Goal: Information Seeking & Learning: Find specific page/section

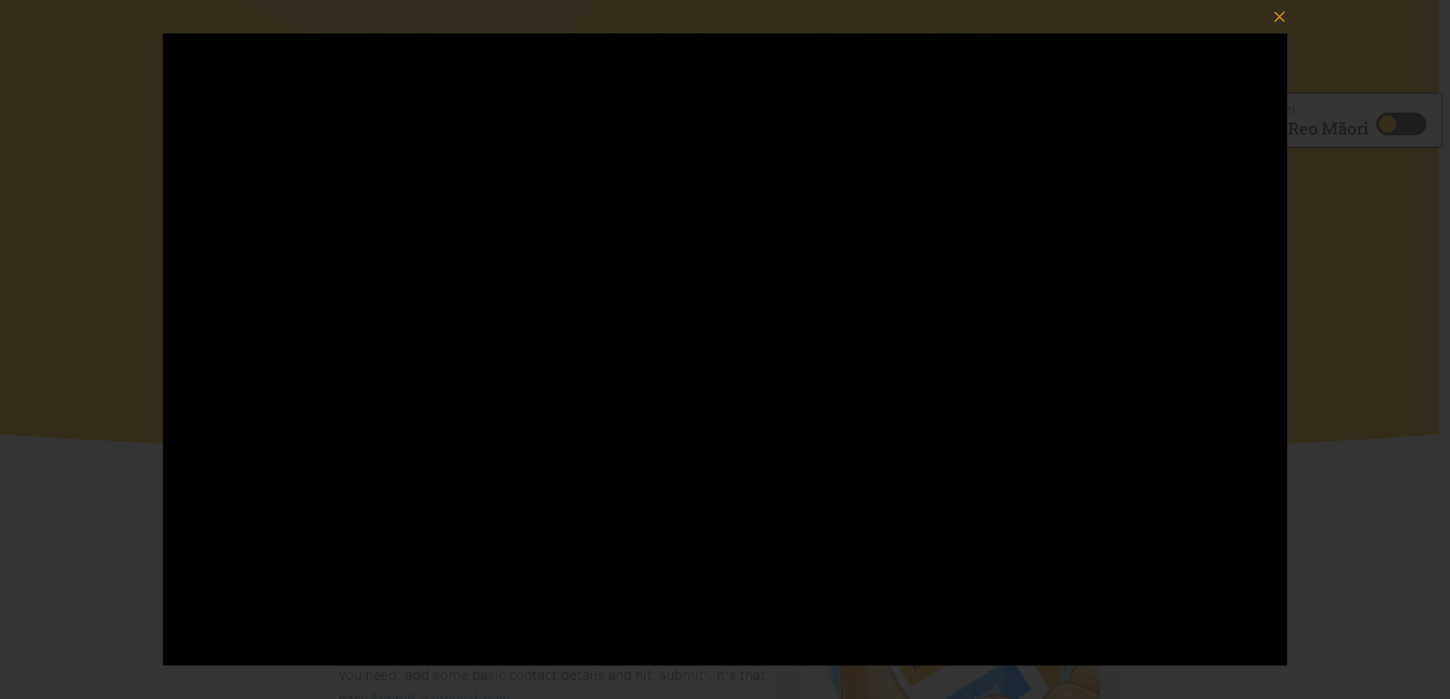
scroll to position [152, 0]
click at [1280, 21] on icon "button" at bounding box center [1278, 16] width 21 height 21
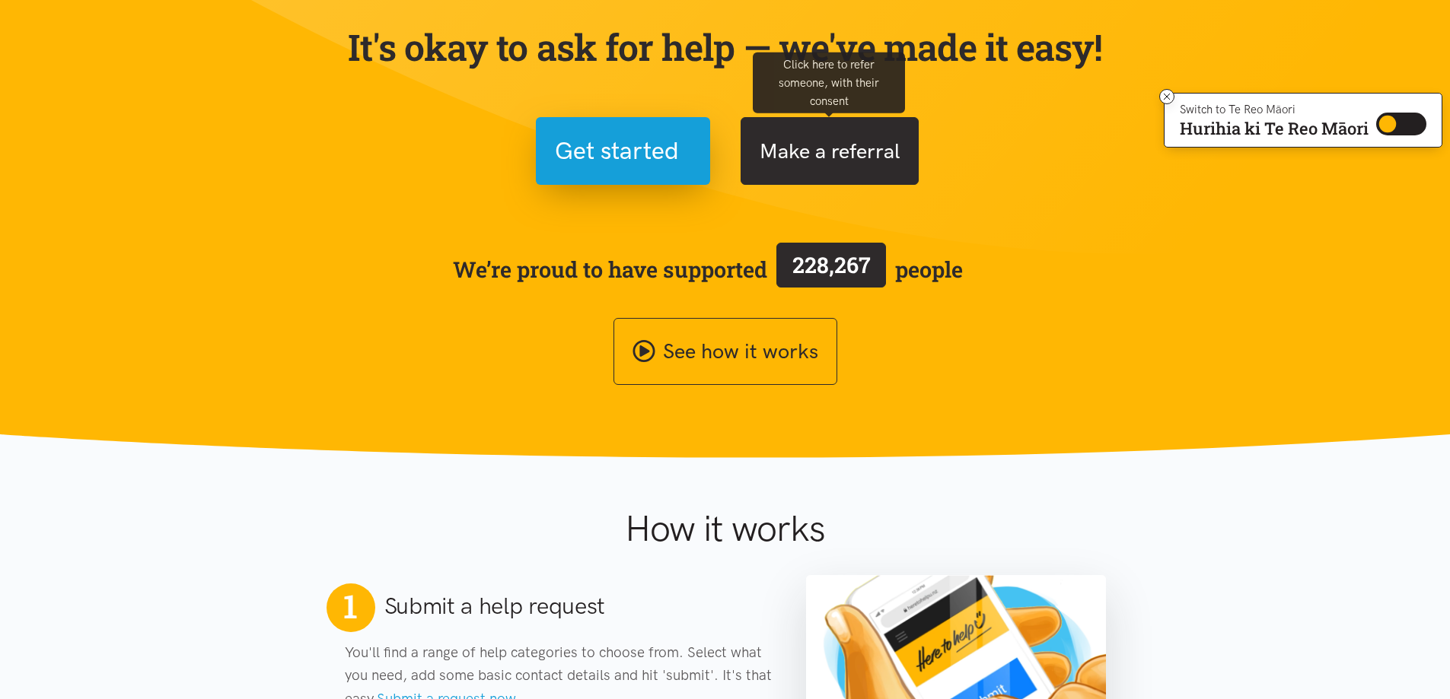
click at [845, 150] on button "Make a referral" at bounding box center [829, 151] width 178 height 68
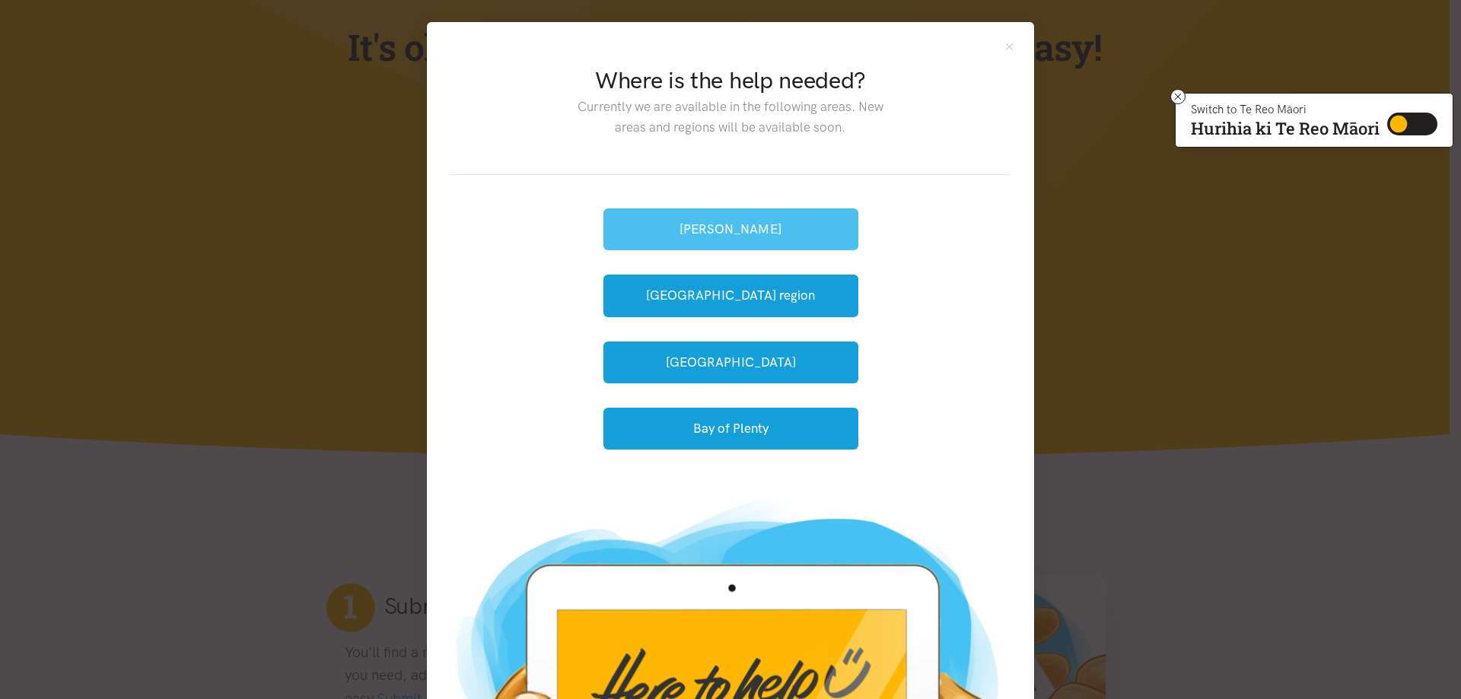
click at [742, 223] on button "[PERSON_NAME]" at bounding box center [730, 229] width 255 height 42
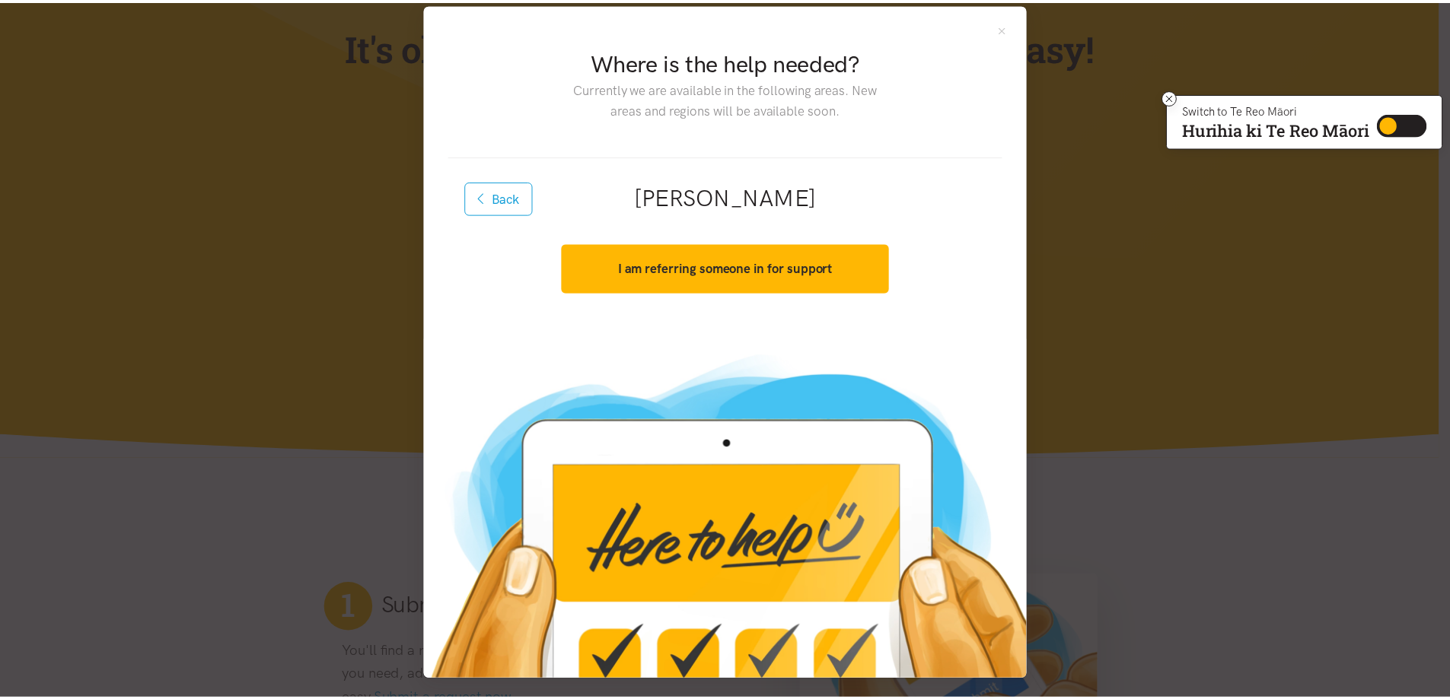
scroll to position [21, 0]
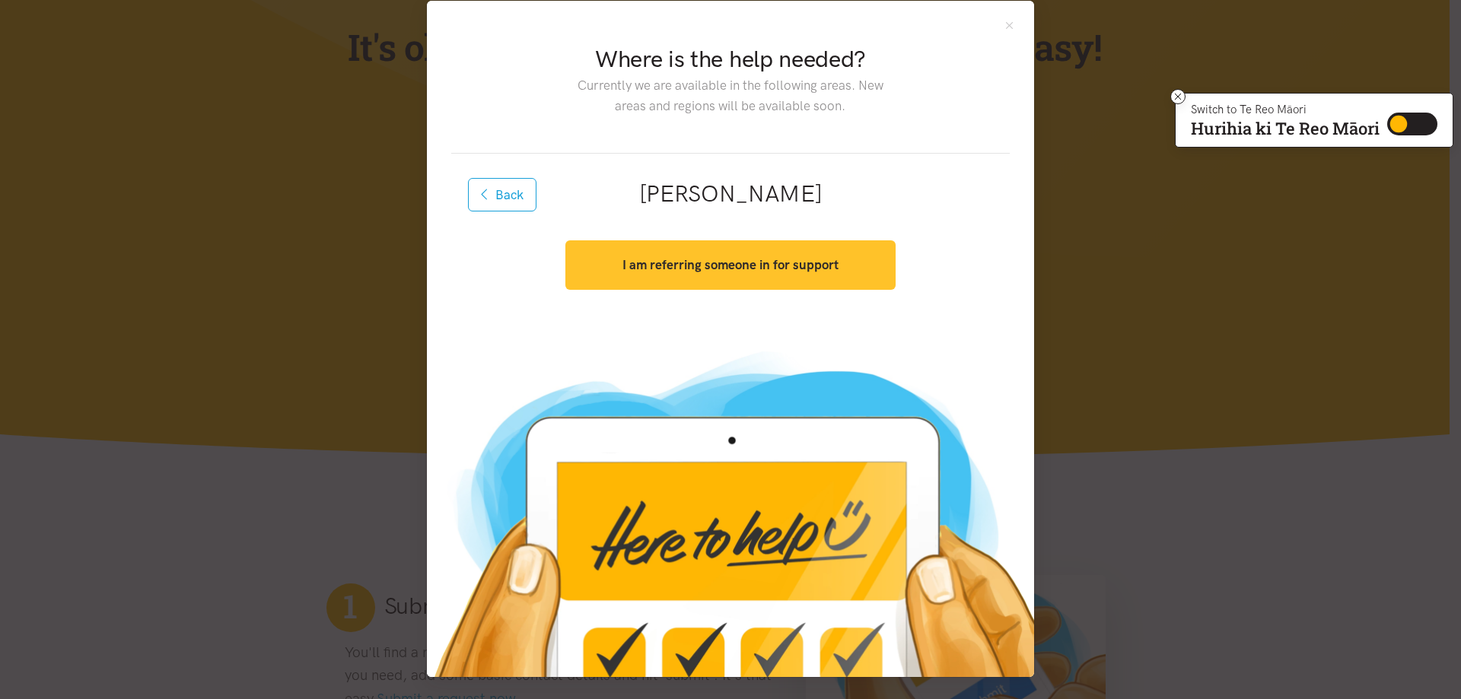
click at [740, 269] on strong "I am referring someone in for support" at bounding box center [730, 264] width 216 height 15
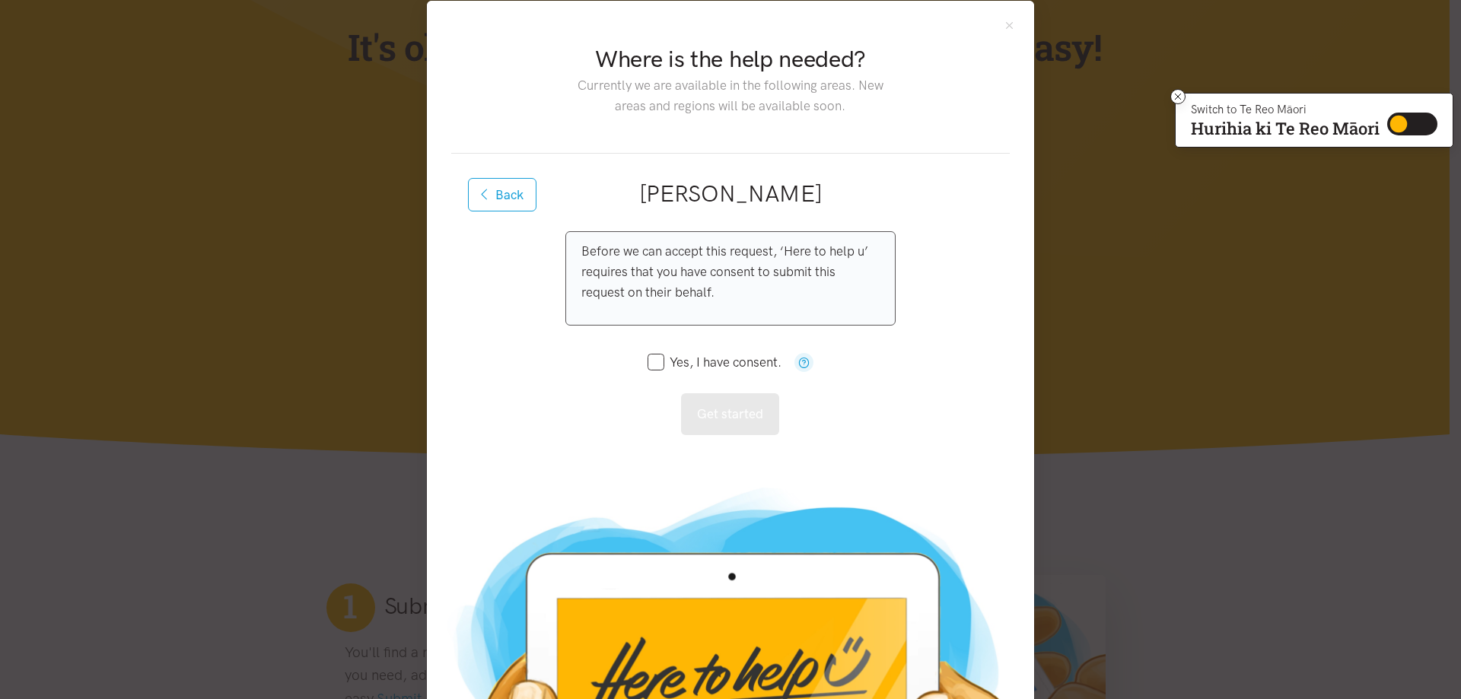
click at [655, 367] on input "Yes, I have consent." at bounding box center [715, 362] width 134 height 13
checkbox input "true"
click at [1003, 24] on button "Close" at bounding box center [1009, 25] width 13 height 13
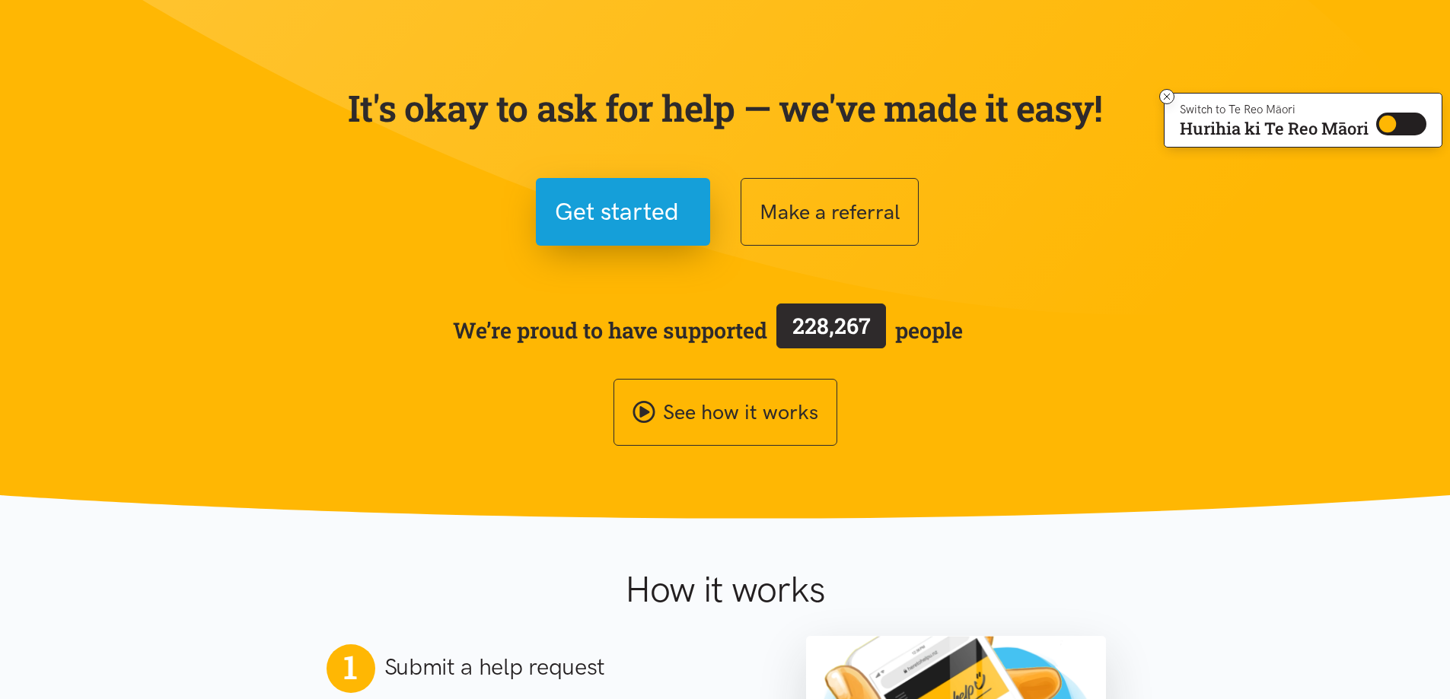
scroll to position [0, 0]
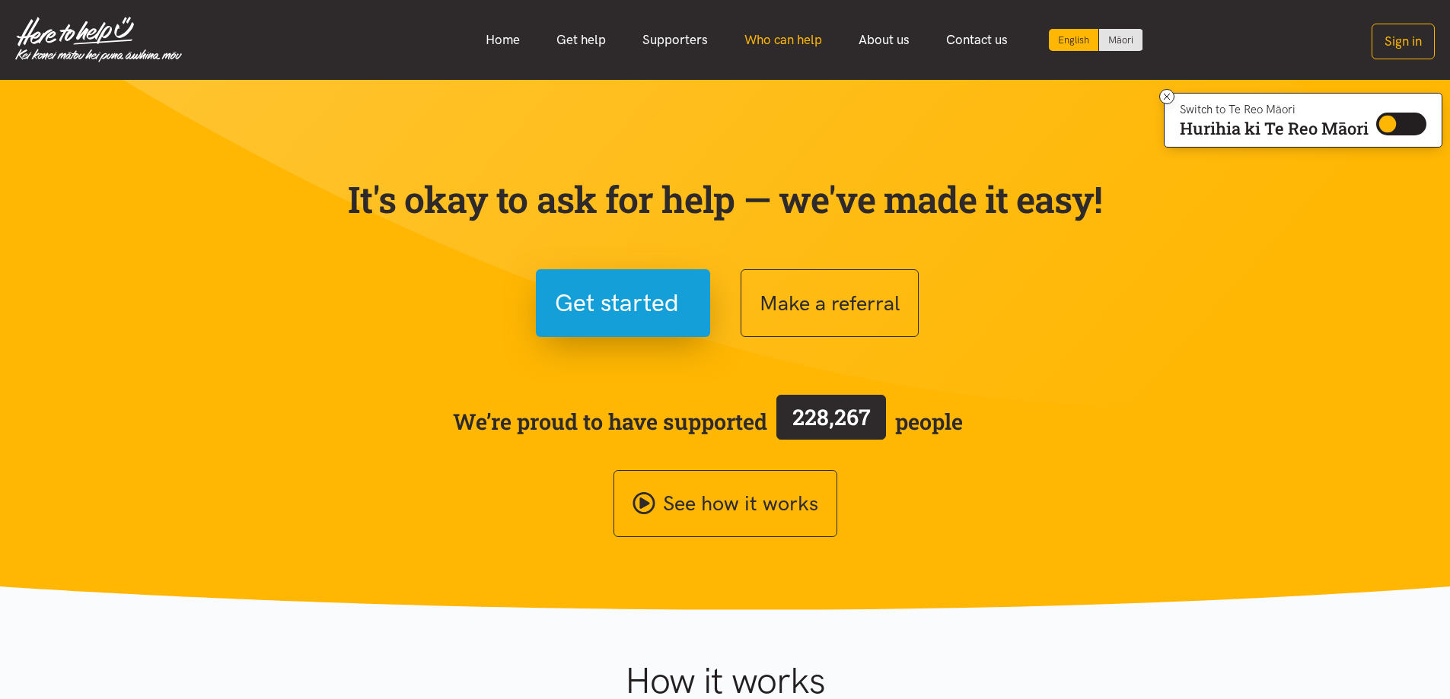
click at [793, 44] on link "Who can help" at bounding box center [783, 40] width 114 height 33
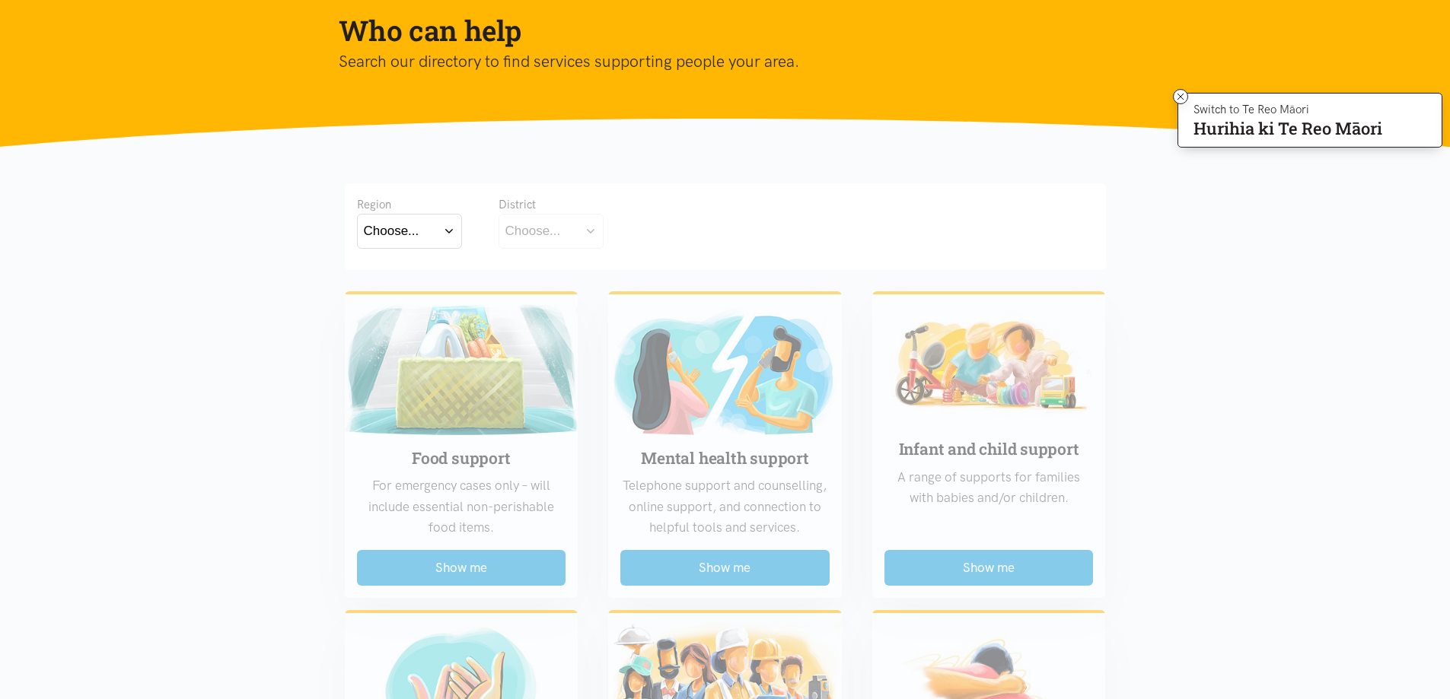
scroll to position [152, 0]
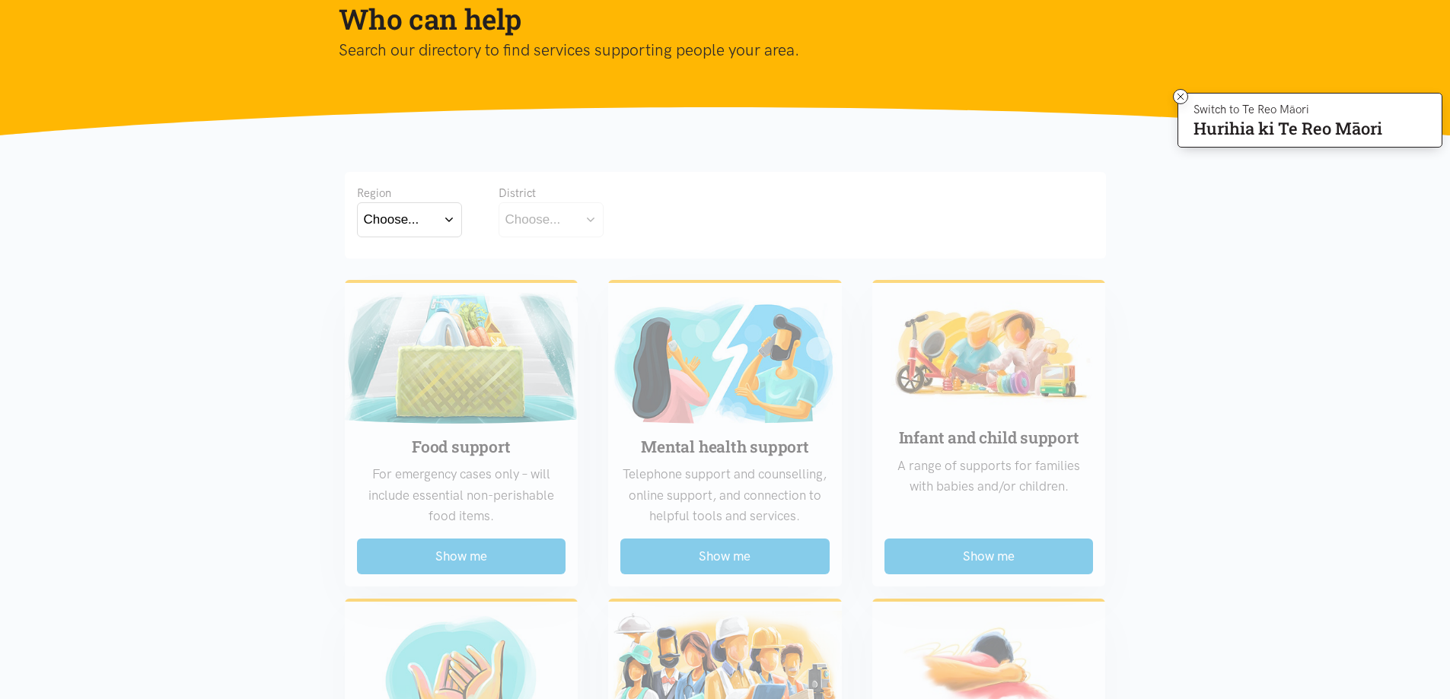
click at [417, 228] on div "Choose..." at bounding box center [392, 219] width 56 height 21
click at [409, 289] on label "[GEOGRAPHIC_DATA]" at bounding box center [409, 286] width 91 height 19
click at [0, 0] on input "[GEOGRAPHIC_DATA]" at bounding box center [0, 0] width 0 height 0
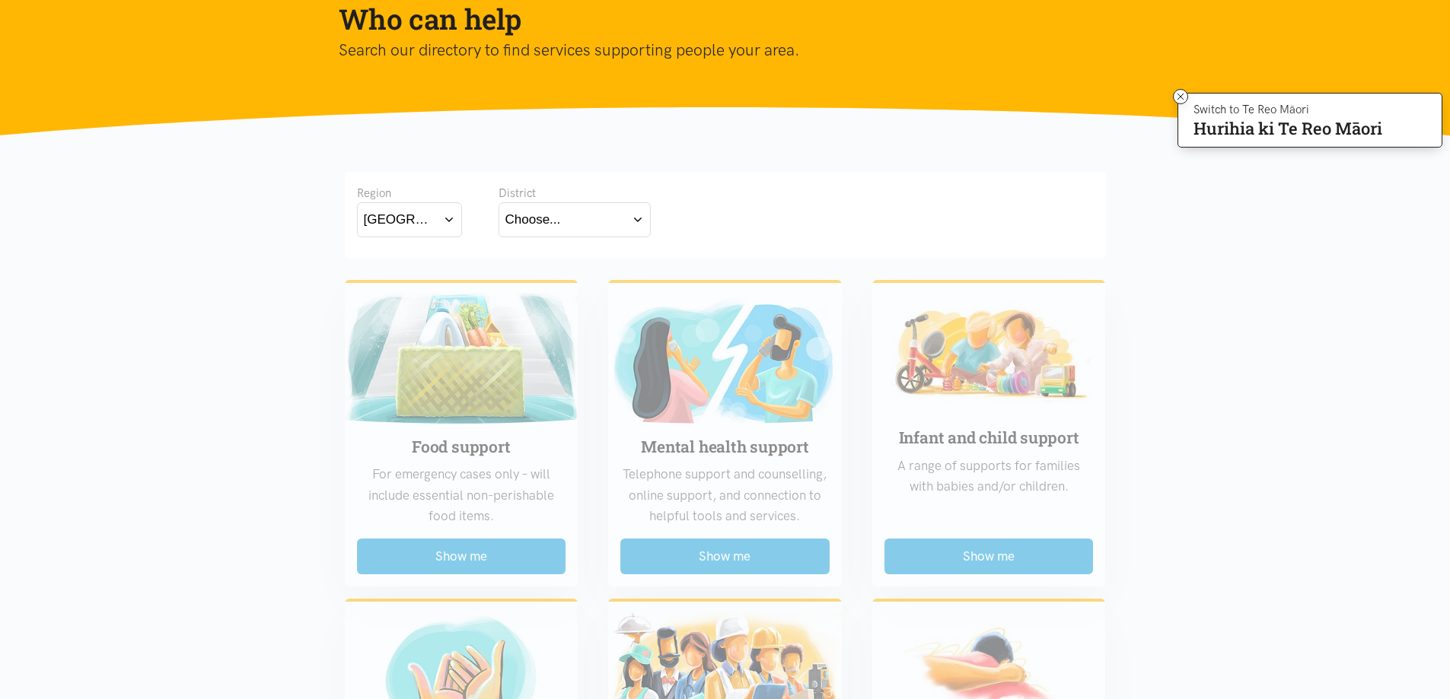
click at [535, 222] on div "Choose..." at bounding box center [533, 219] width 56 height 21
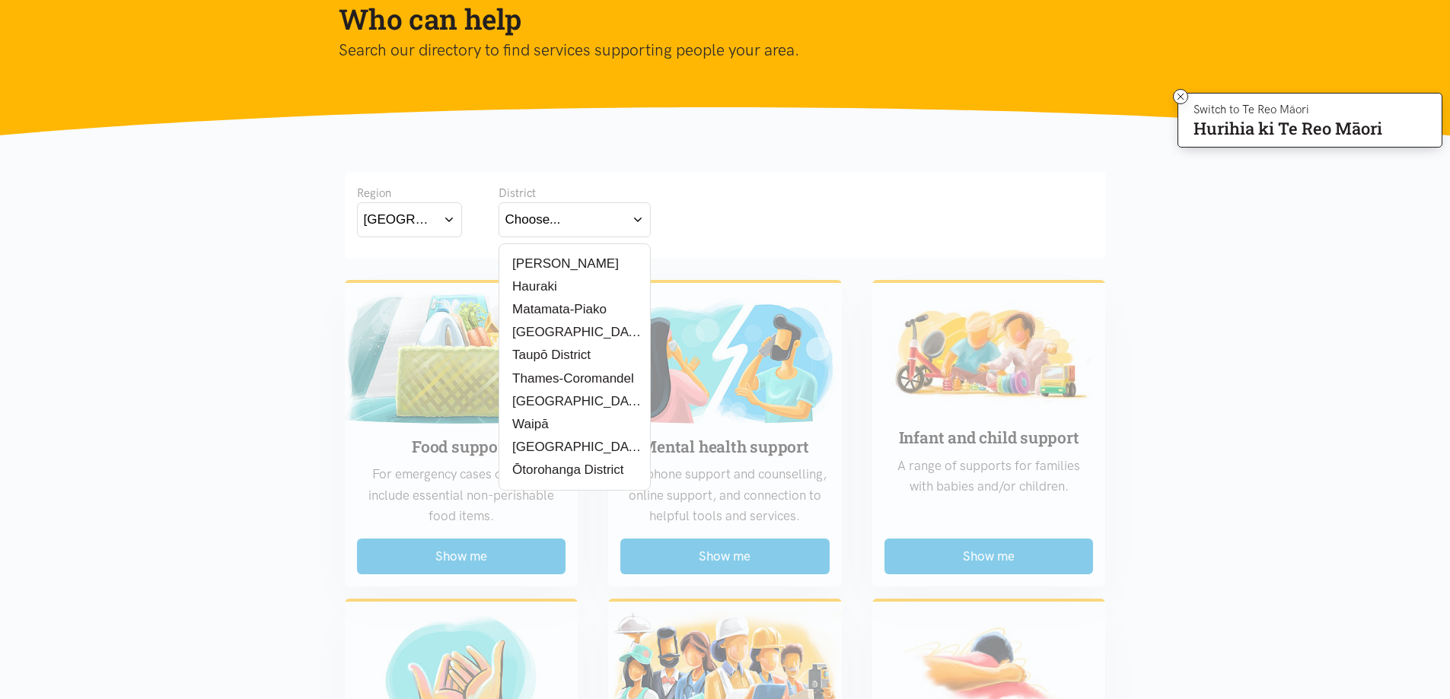
click at [540, 259] on label "[PERSON_NAME]" at bounding box center [561, 263] width 113 height 19
click at [0, 0] on input "[PERSON_NAME]" at bounding box center [0, 0] width 0 height 0
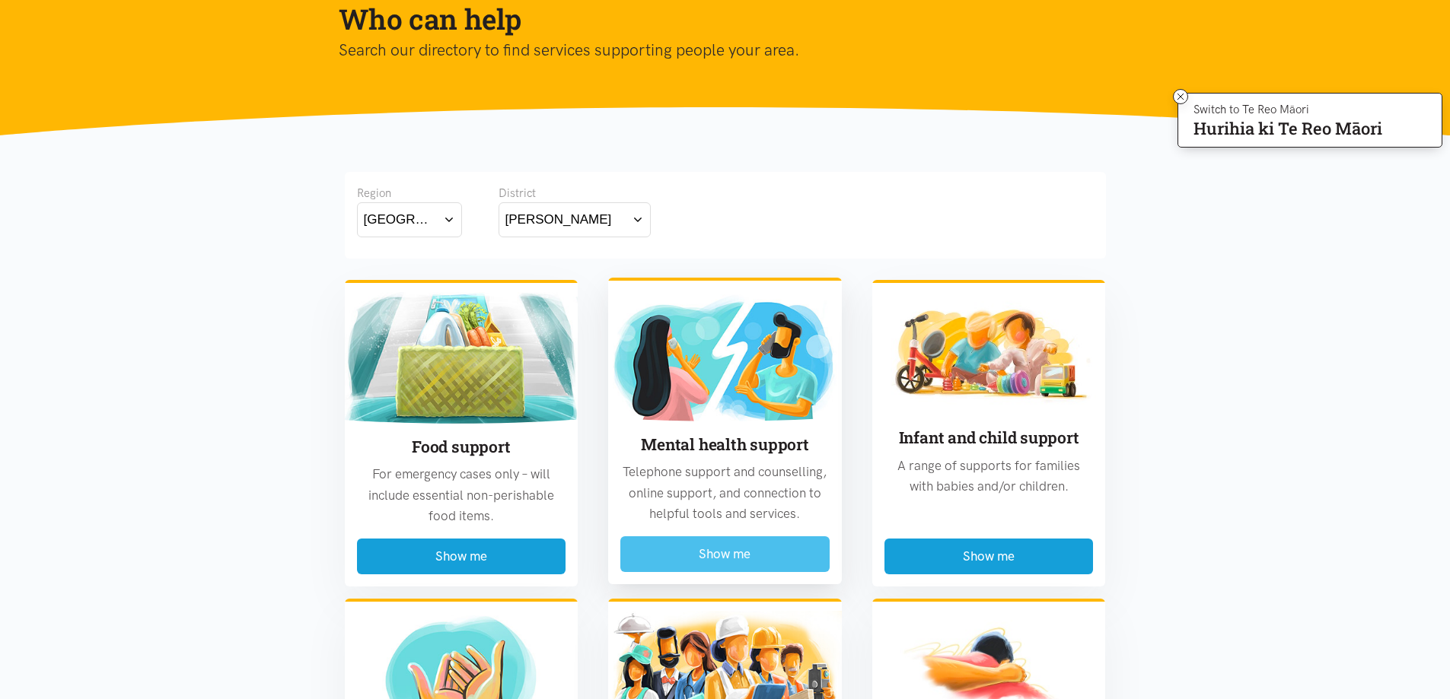
drag, startPoint x: 720, startPoint y: 551, endPoint x: 727, endPoint y: 552, distance: 7.8
click at [721, 552] on button "Show me" at bounding box center [724, 554] width 209 height 36
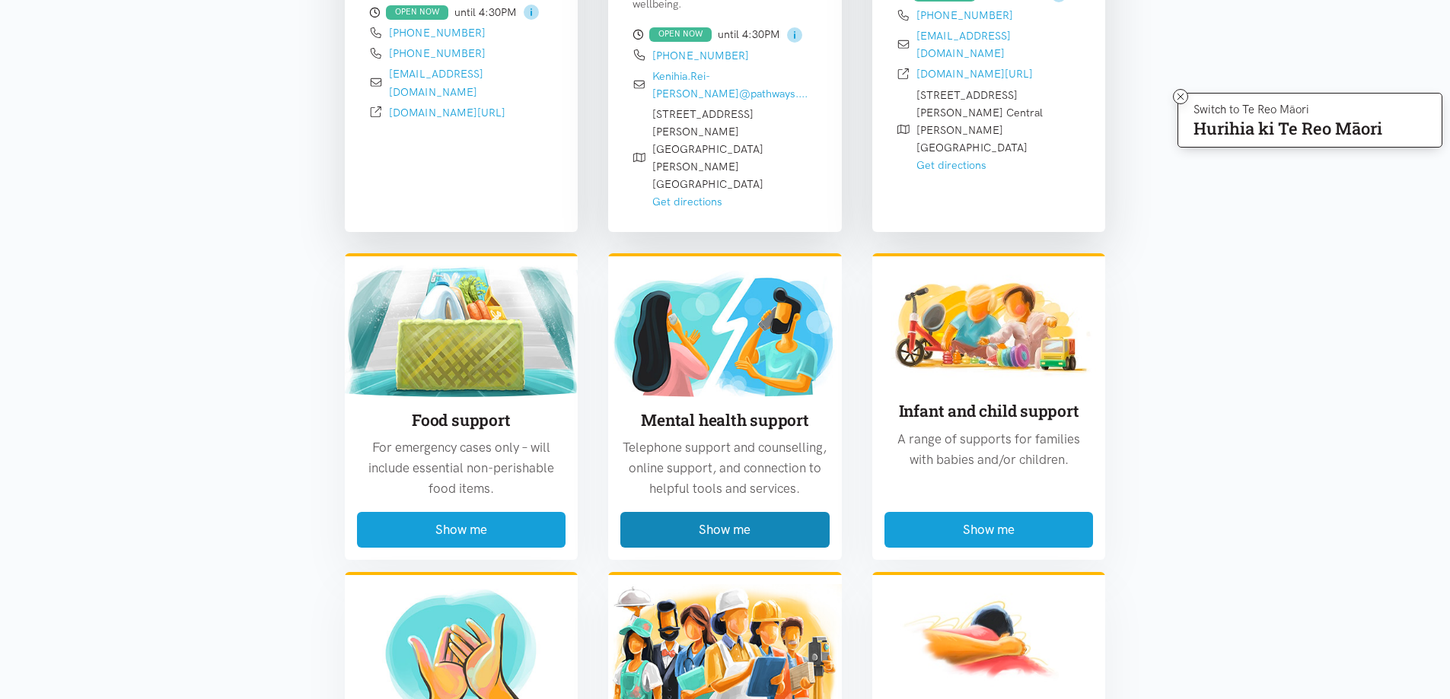
scroll to position [2730, 0]
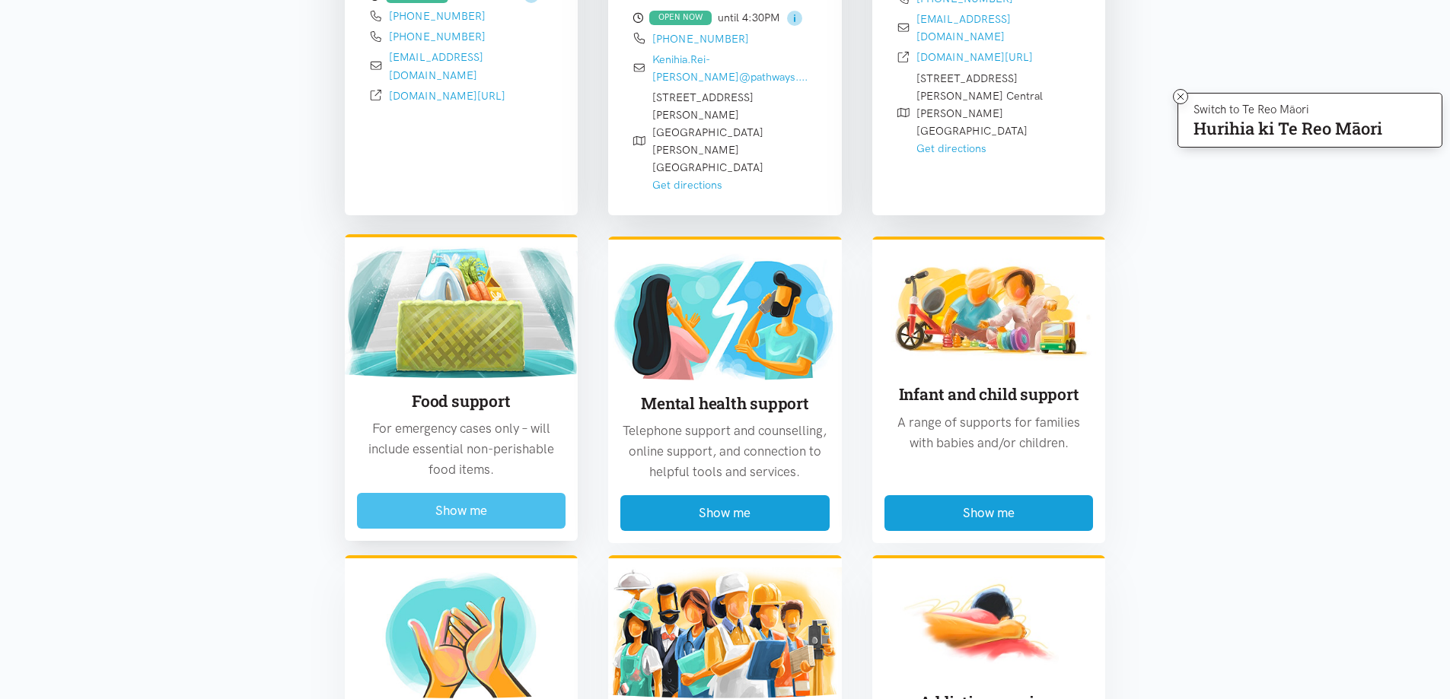
click at [491, 493] on button "Show me" at bounding box center [461, 511] width 209 height 36
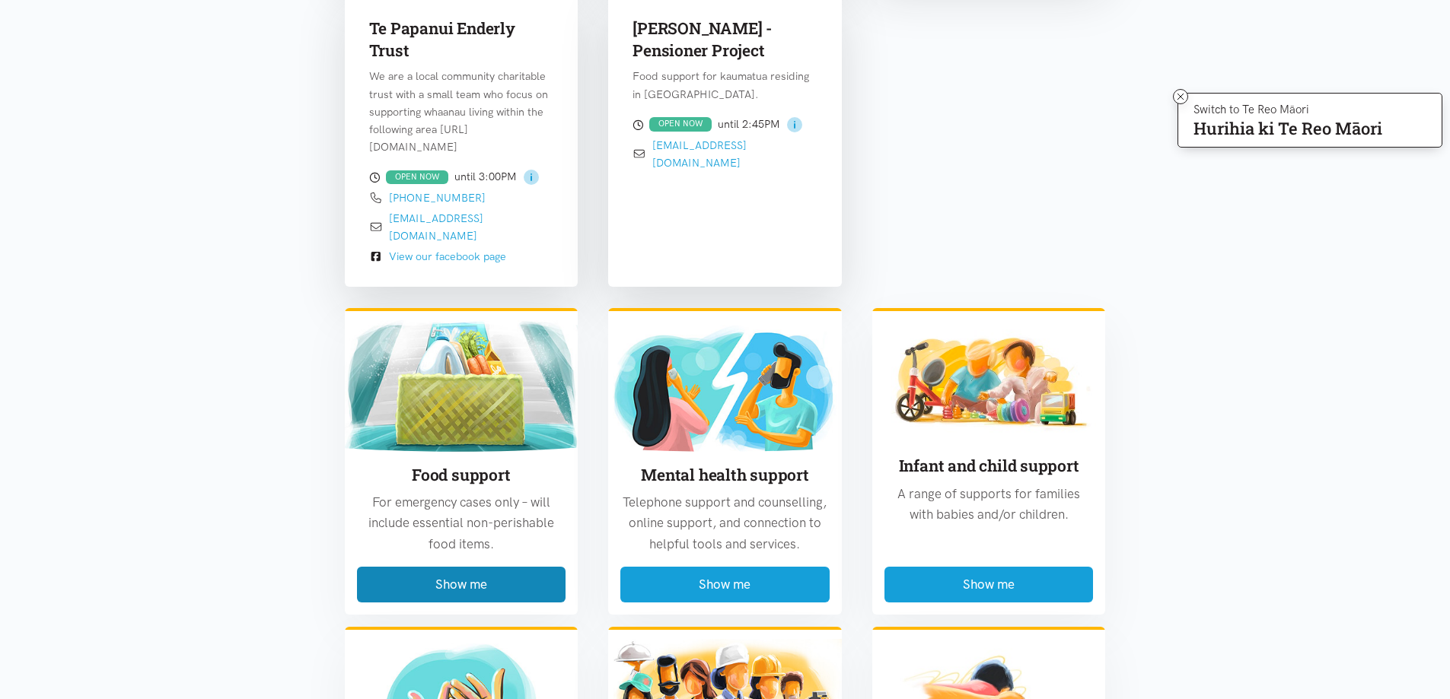
scroll to position [1513, 0]
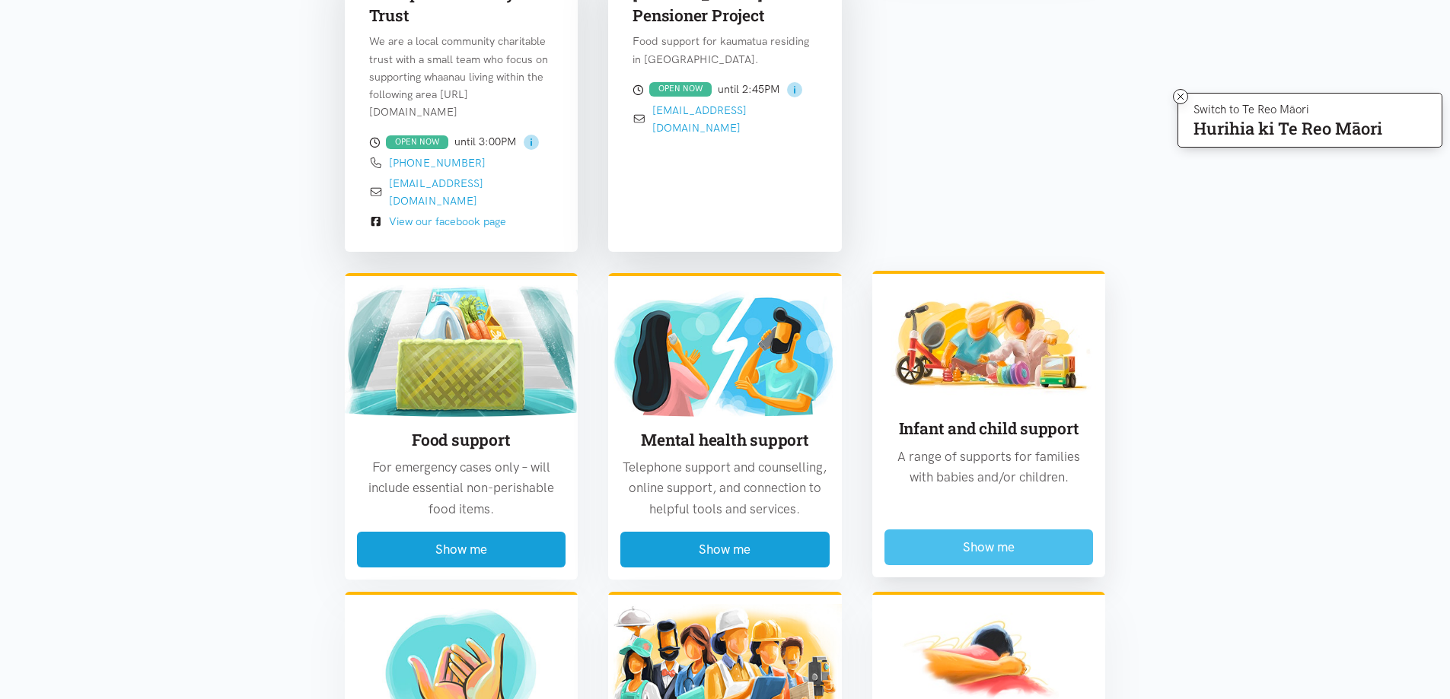
click at [1021, 534] on button "Show me" at bounding box center [988, 548] width 209 height 36
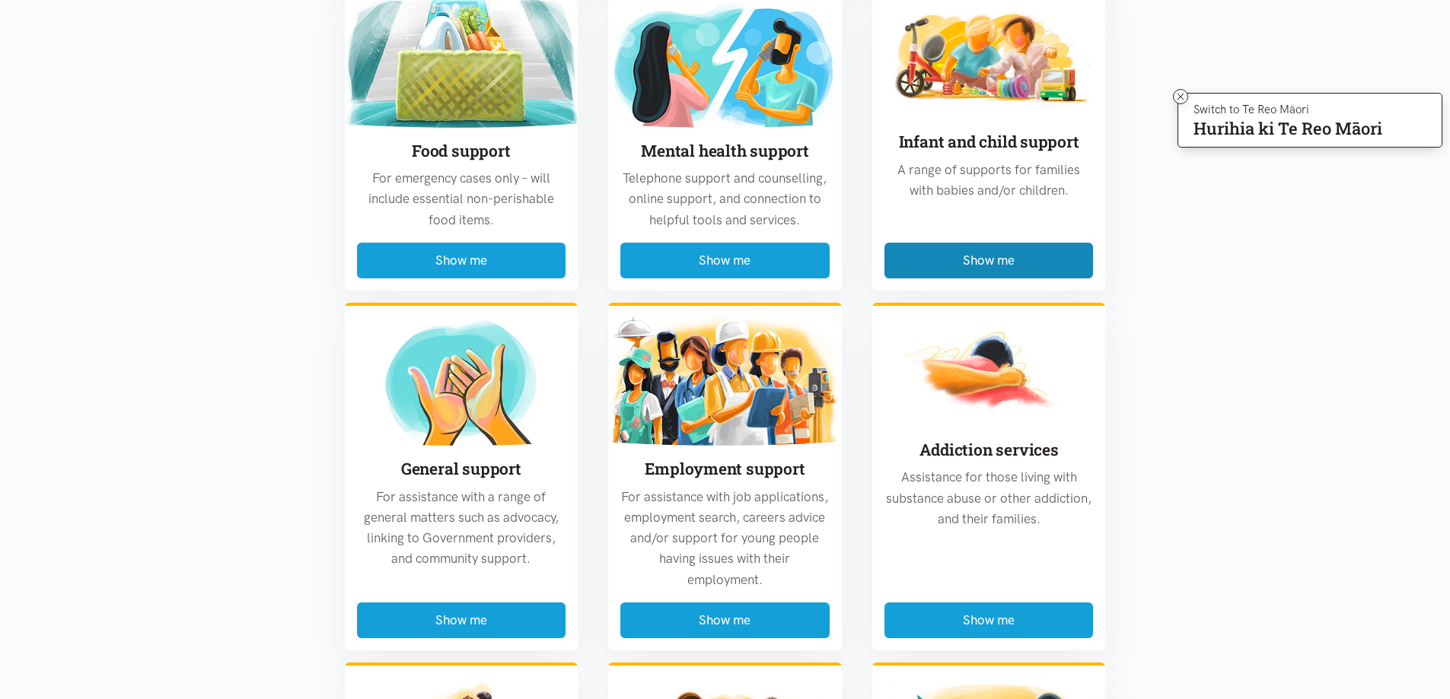
scroll to position [1893, 0]
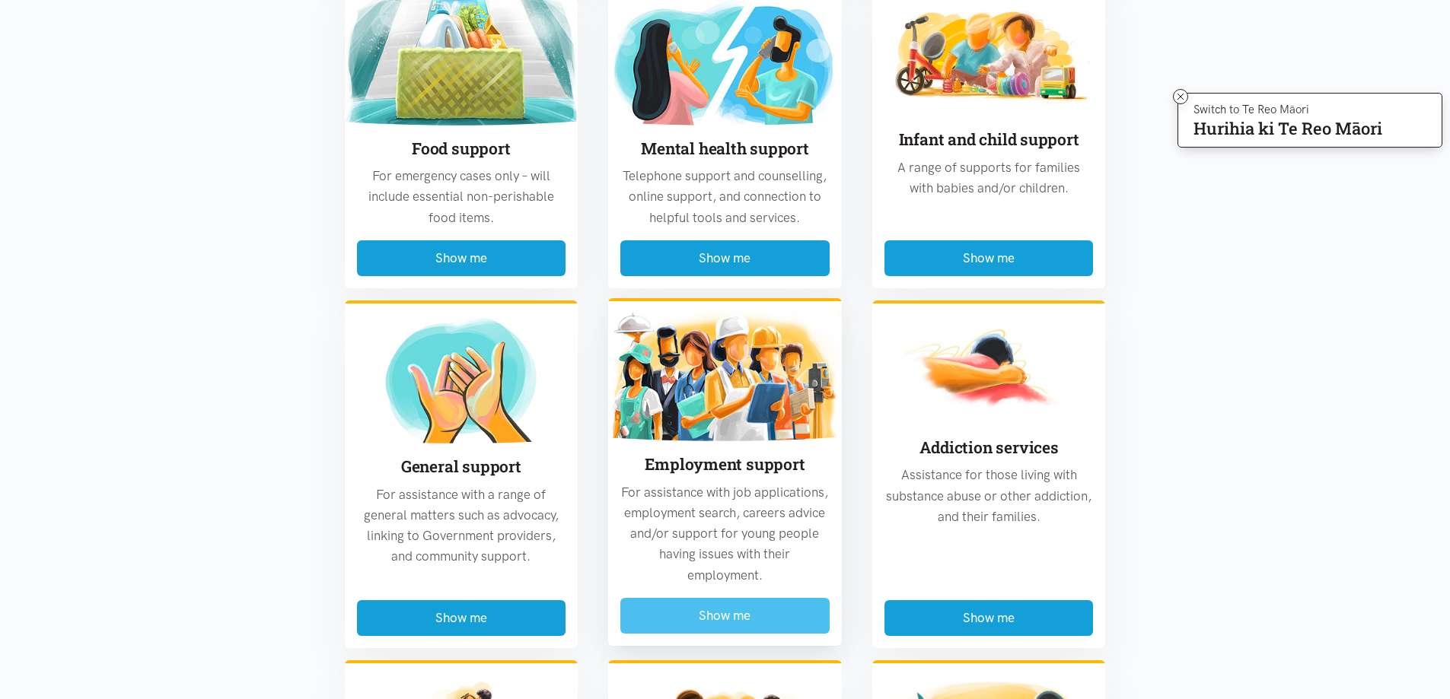
click at [781, 598] on button "Show me" at bounding box center [724, 616] width 209 height 36
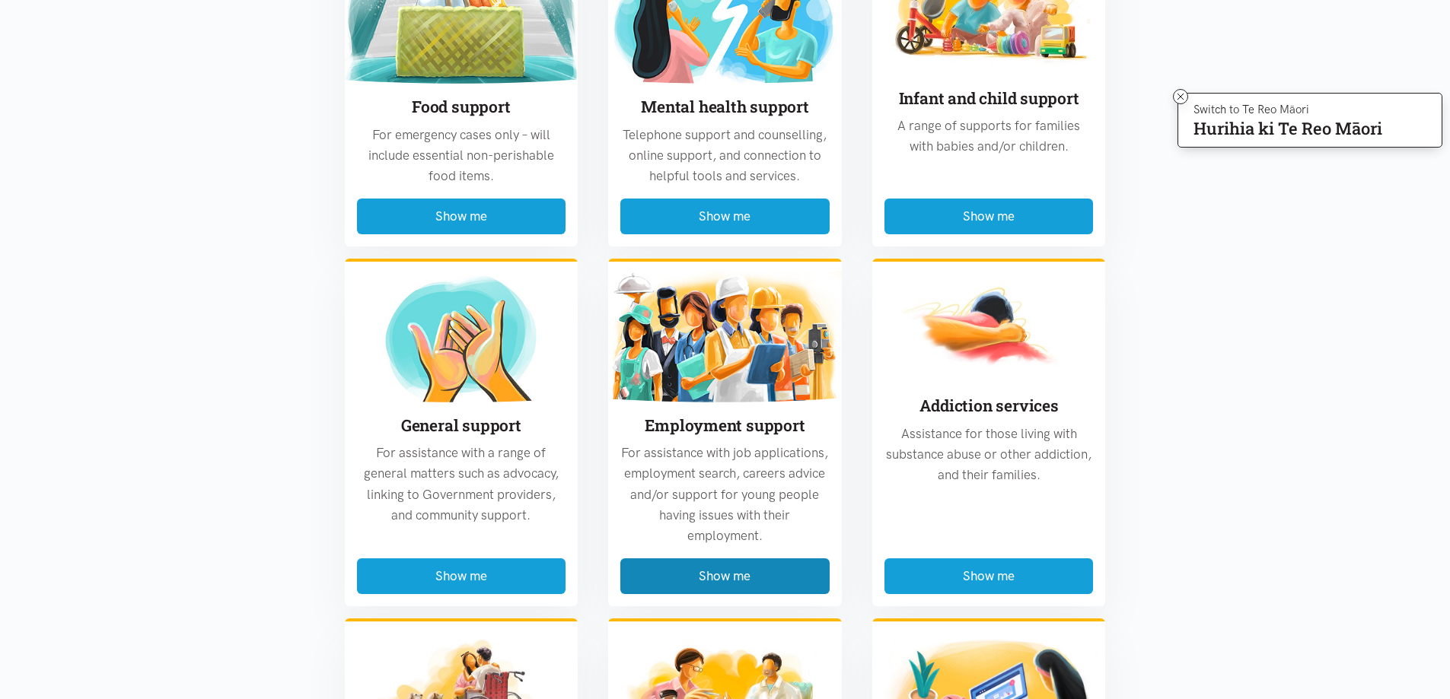
scroll to position [2578, 0]
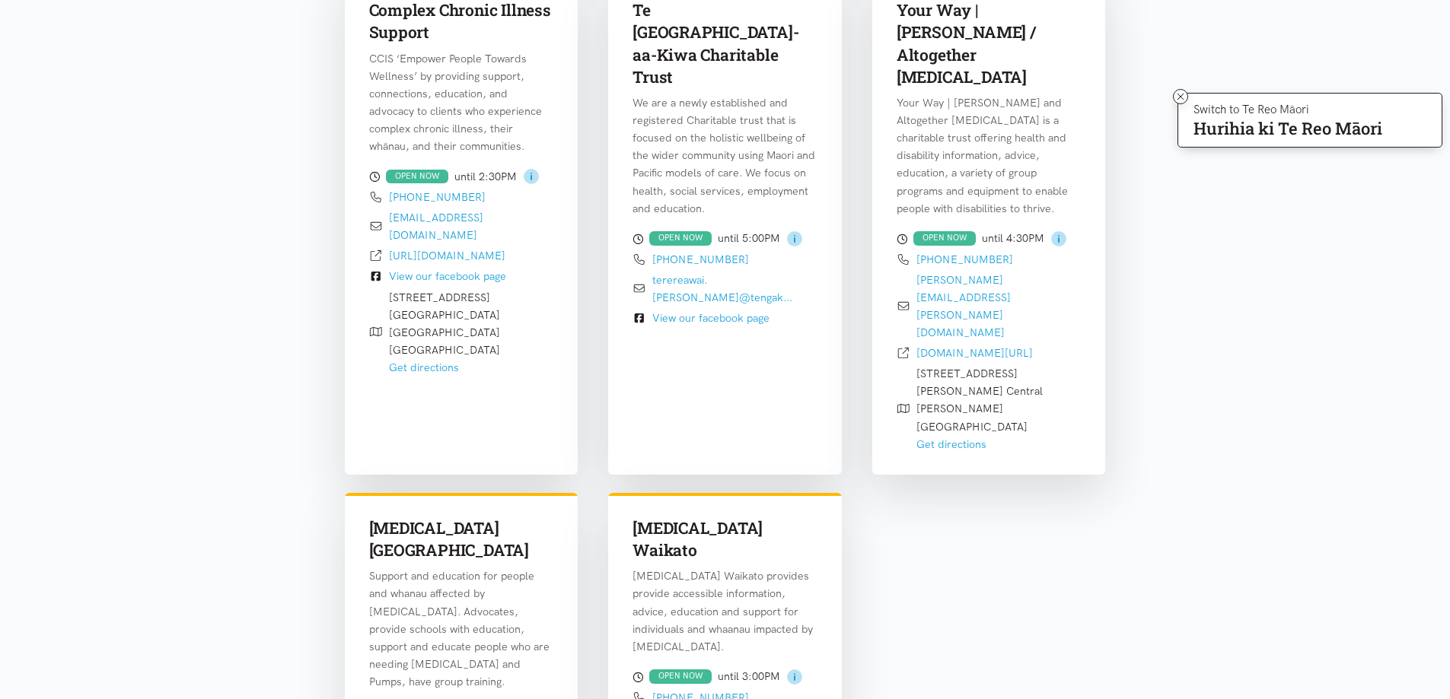
scroll to position [980, 0]
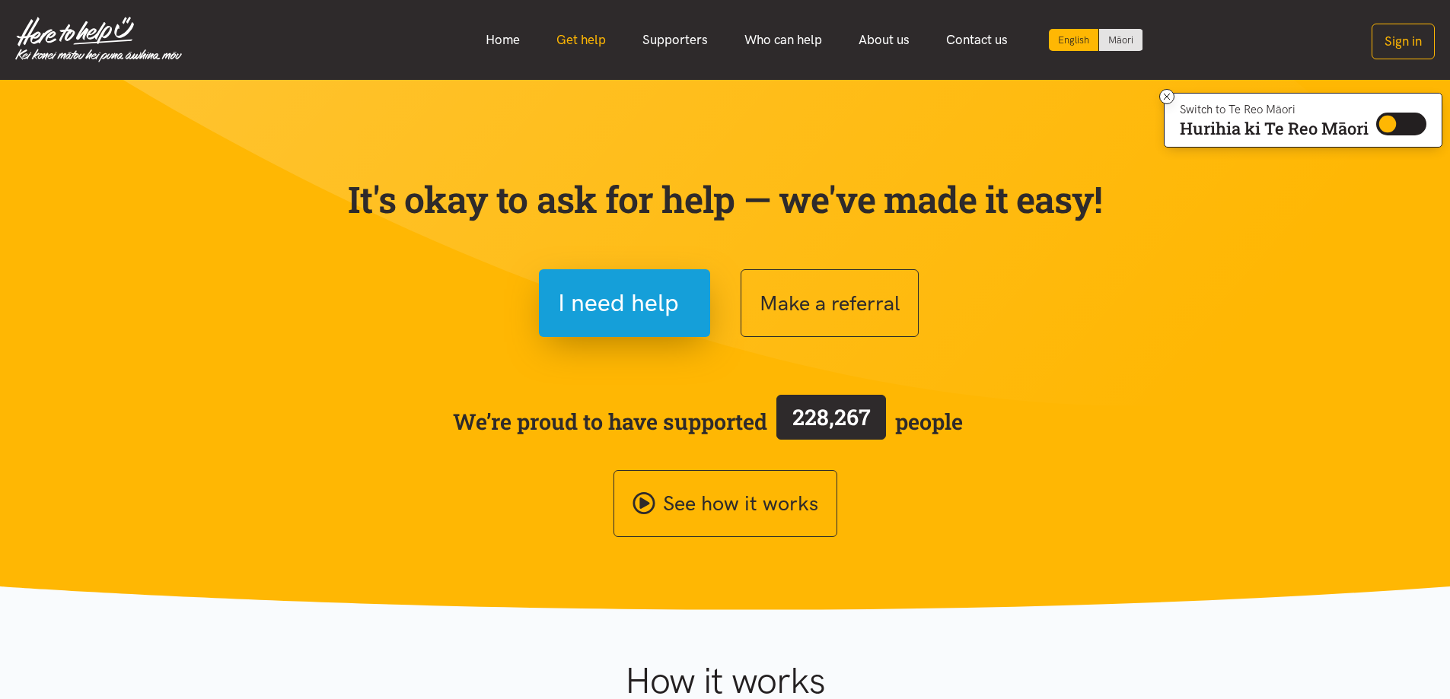
click at [561, 37] on link "Get help" at bounding box center [581, 40] width 86 height 33
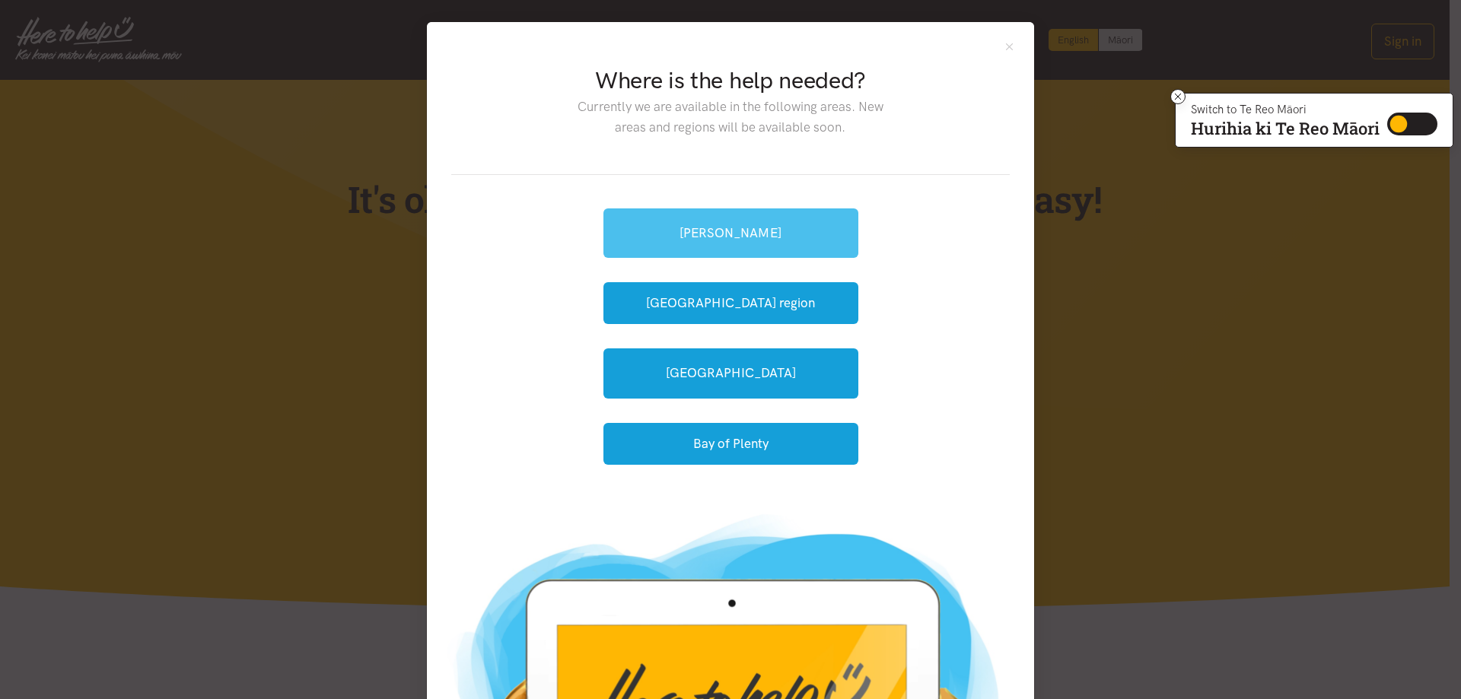
click at [723, 236] on link "[PERSON_NAME]" at bounding box center [730, 232] width 255 height 49
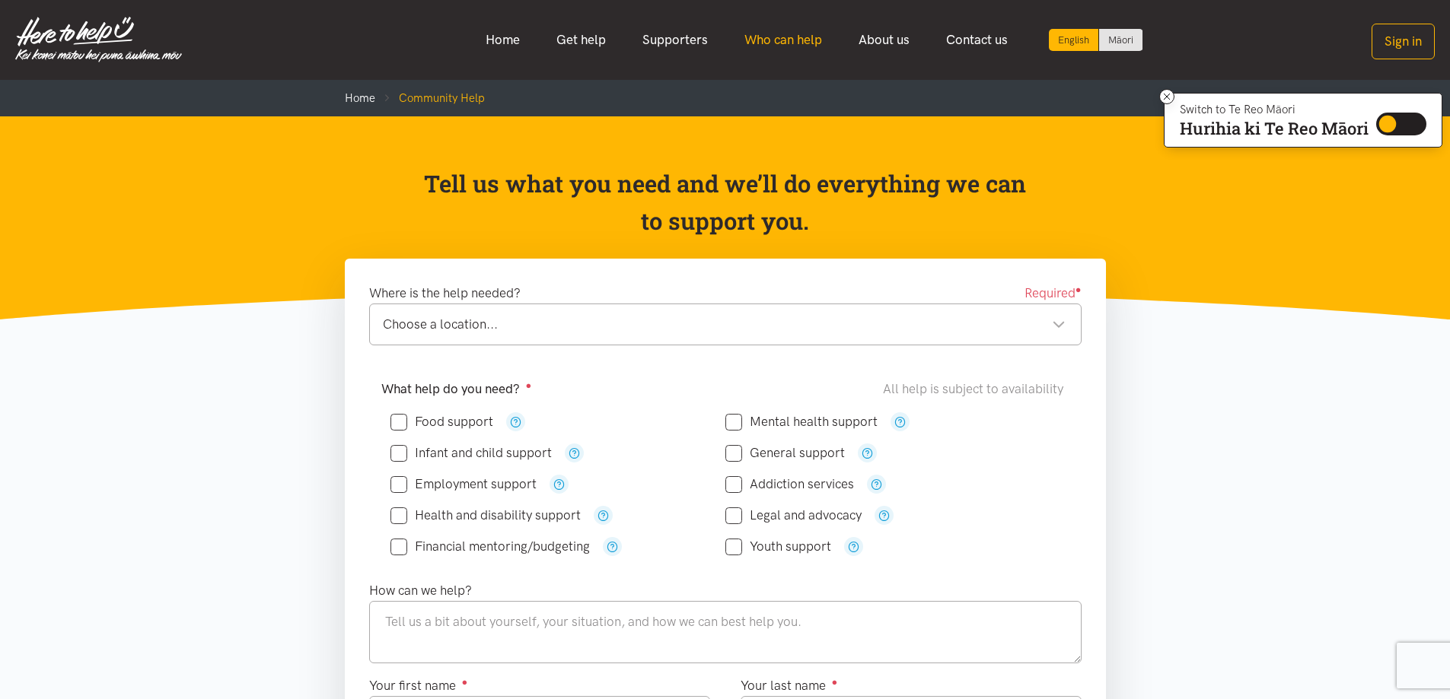
click at [790, 38] on link "Who can help" at bounding box center [783, 40] width 114 height 33
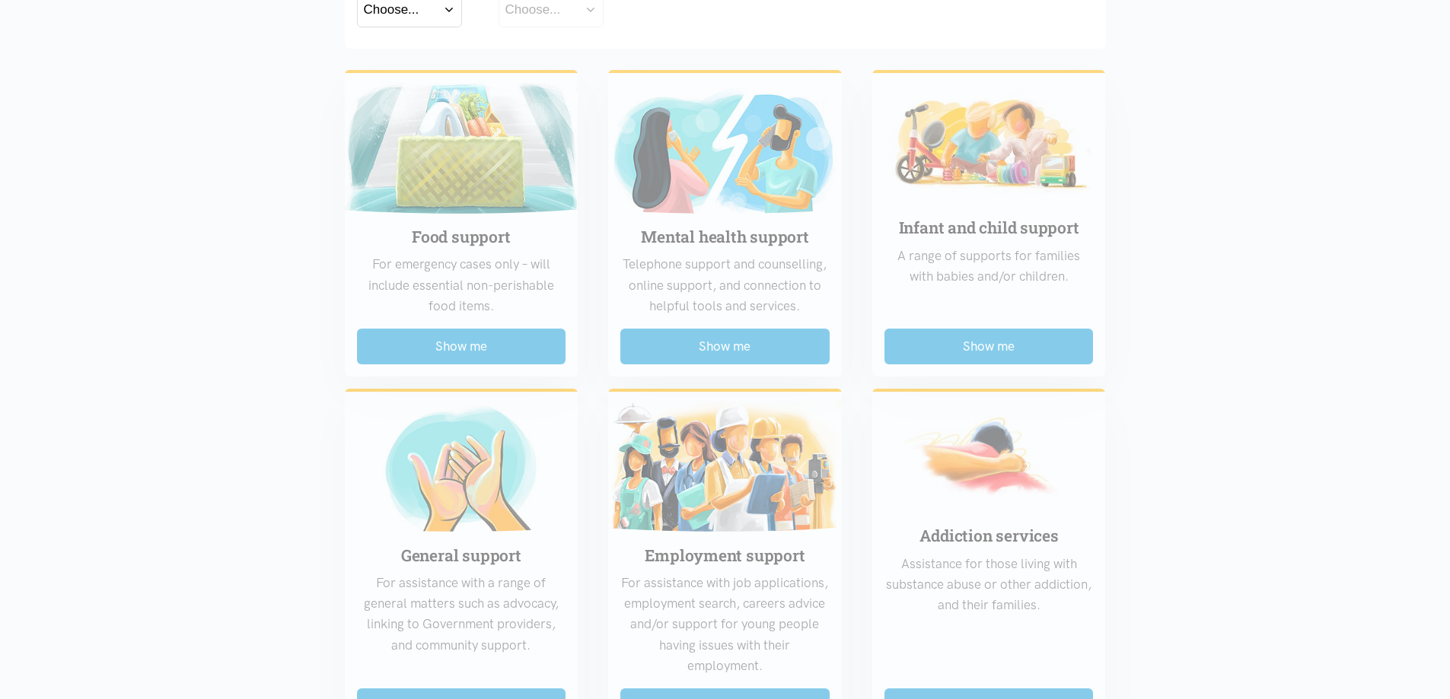
scroll to position [152, 0]
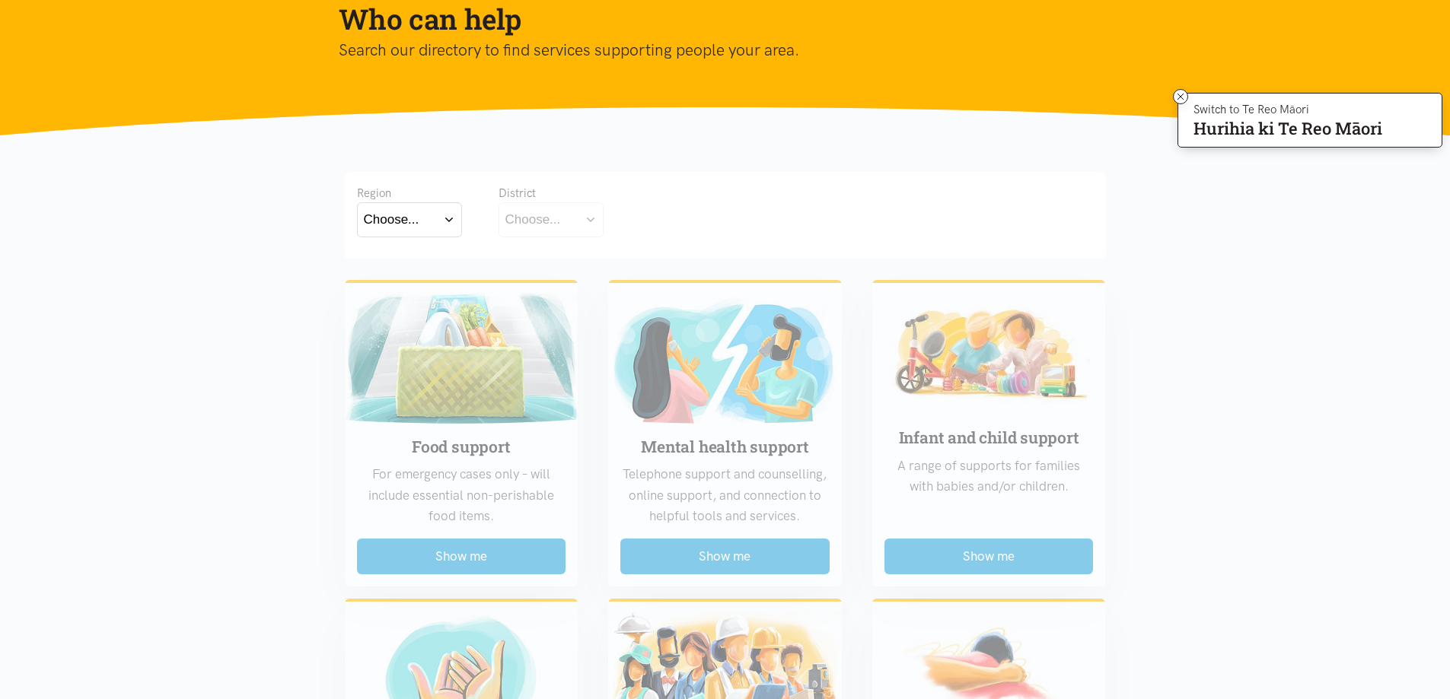
click at [453, 221] on button "Choose..." at bounding box center [409, 219] width 105 height 34
click at [404, 287] on label "[GEOGRAPHIC_DATA]" at bounding box center [409, 286] width 91 height 19
click at [0, 0] on input "[GEOGRAPHIC_DATA]" at bounding box center [0, 0] width 0 height 0
click at [570, 212] on button "Choose..." at bounding box center [574, 219] width 152 height 34
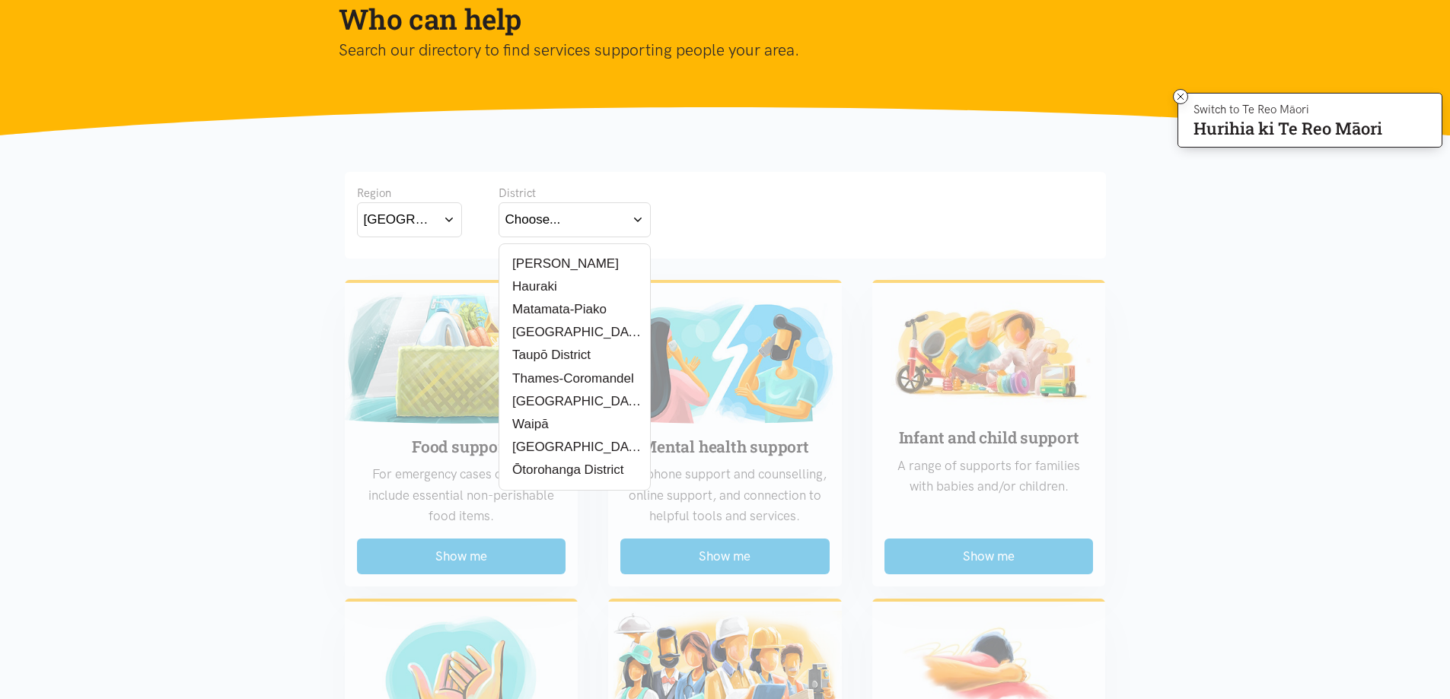
click at [584, 262] on div "[PERSON_NAME]" at bounding box center [574, 263] width 138 height 19
click at [537, 259] on label "[PERSON_NAME]" at bounding box center [561, 263] width 113 height 19
click at [0, 0] on input "[PERSON_NAME]" at bounding box center [0, 0] width 0 height 0
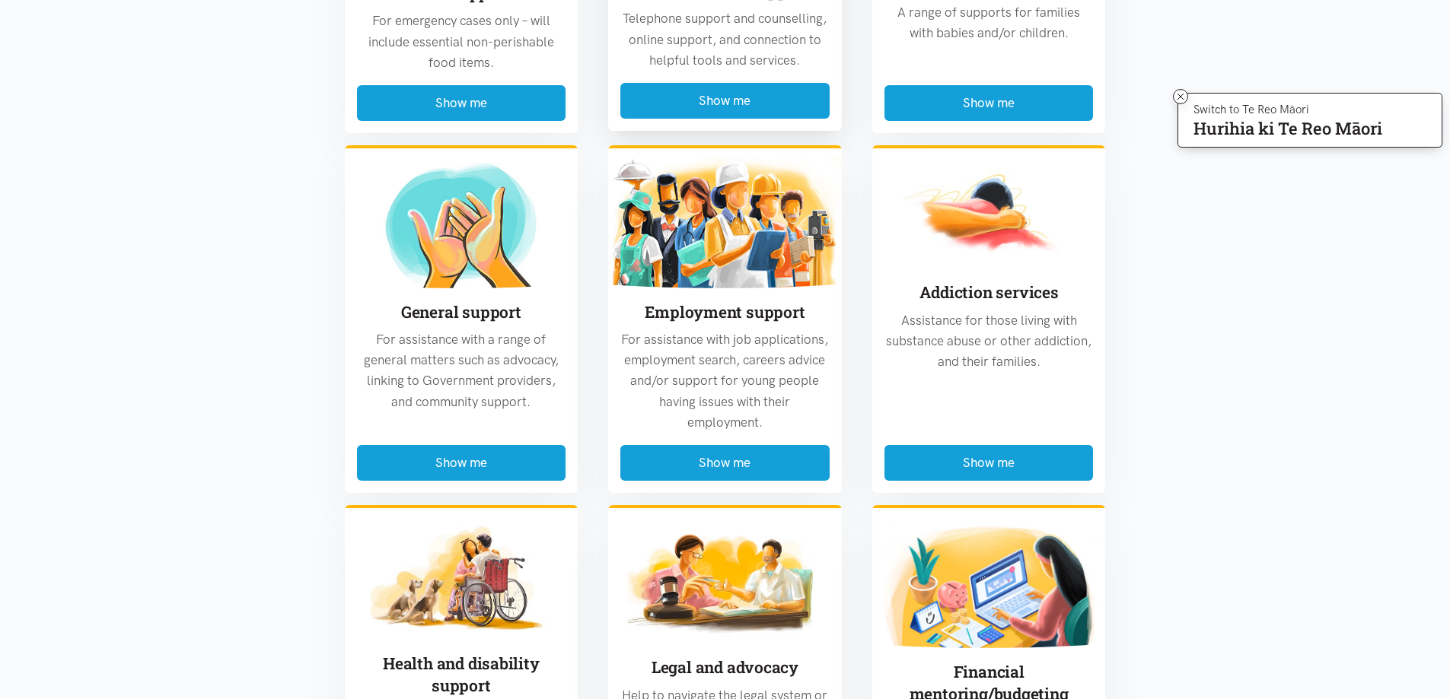
scroll to position [609, 0]
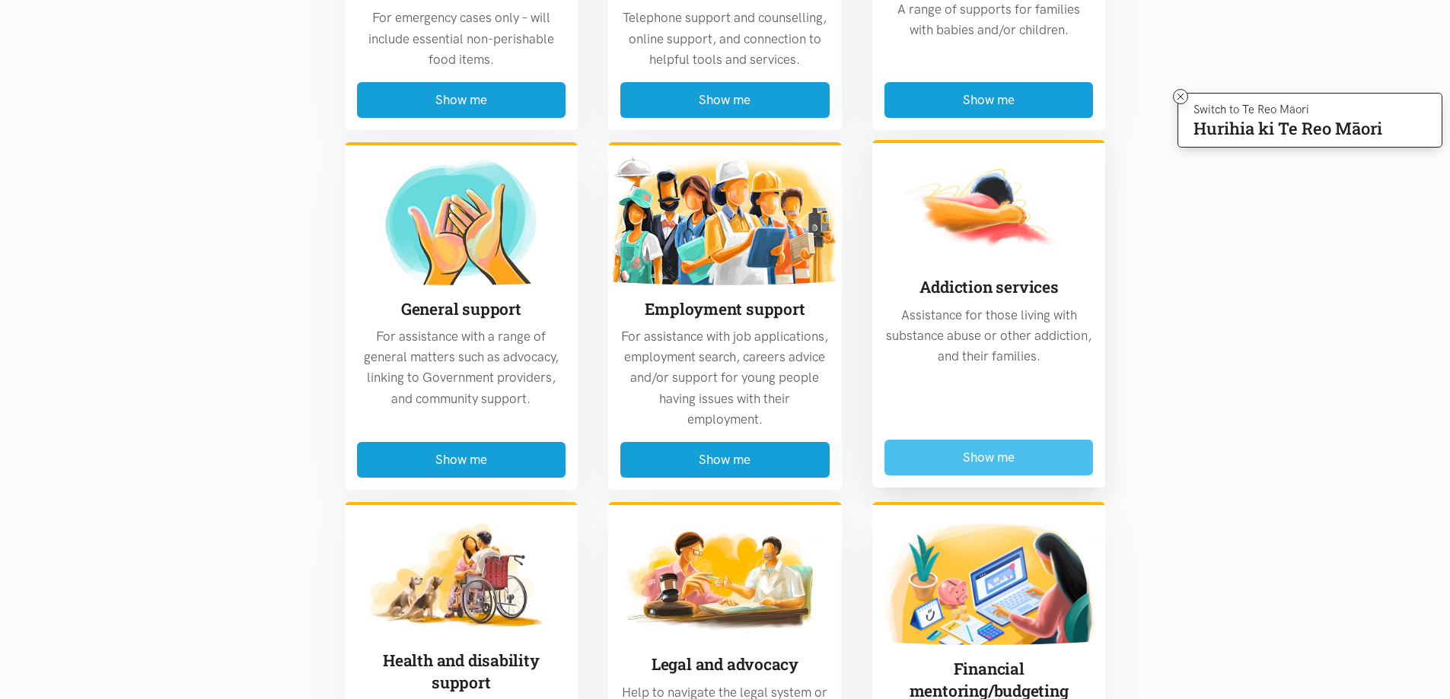
click at [968, 443] on button "Show me" at bounding box center [988, 458] width 209 height 36
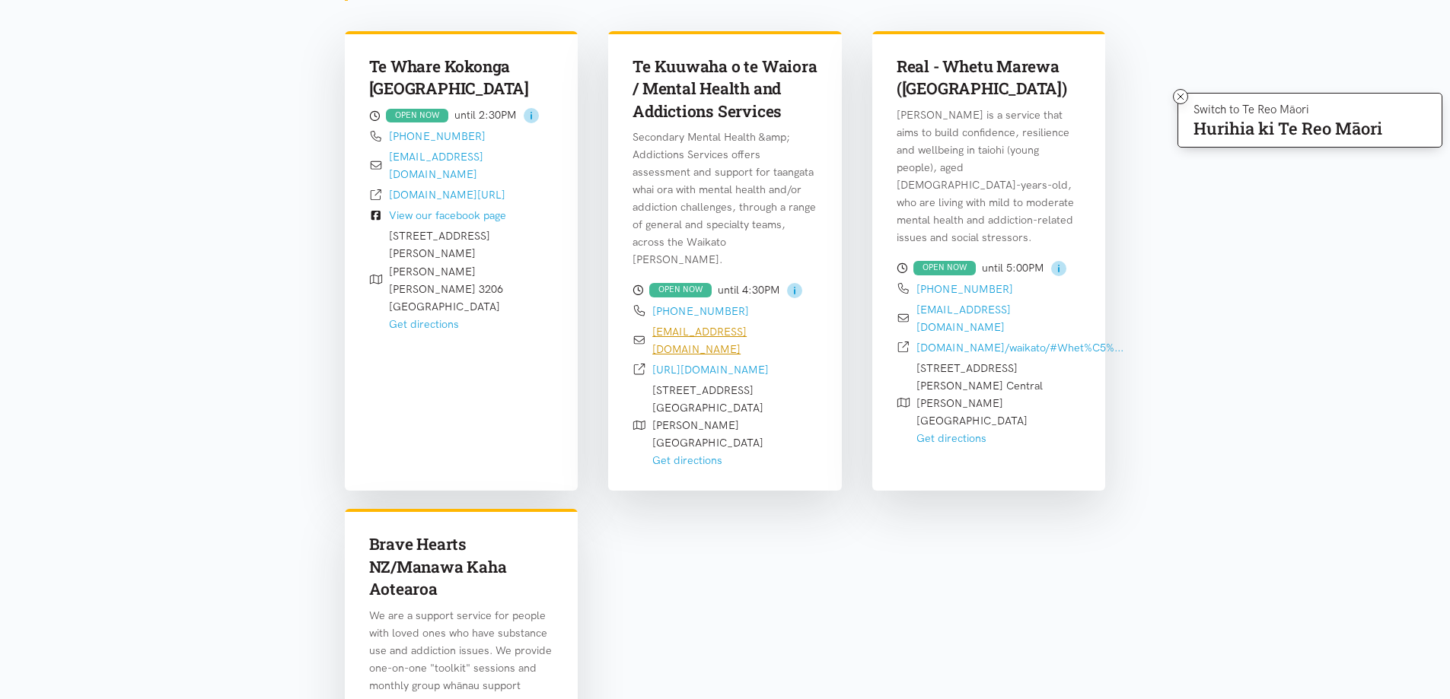
scroll to position [676, 0]
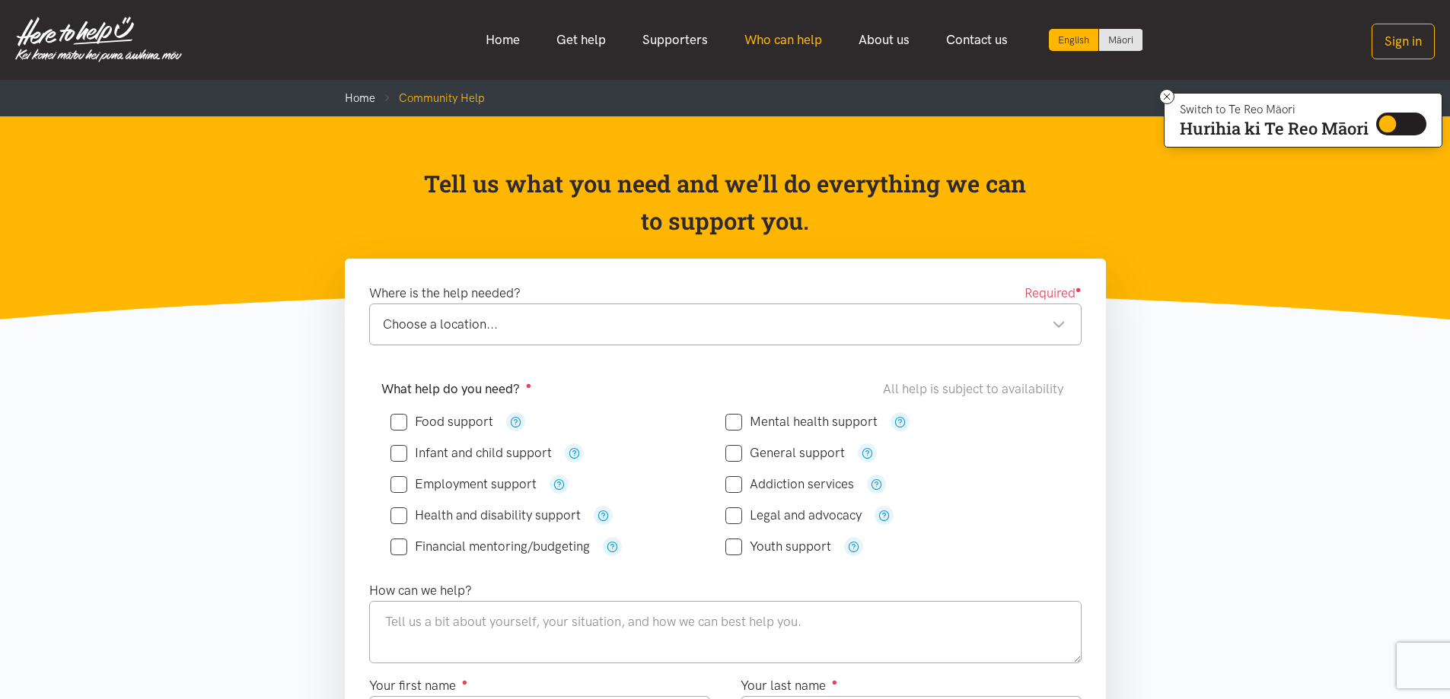
click at [775, 37] on link "Who can help" at bounding box center [783, 40] width 114 height 33
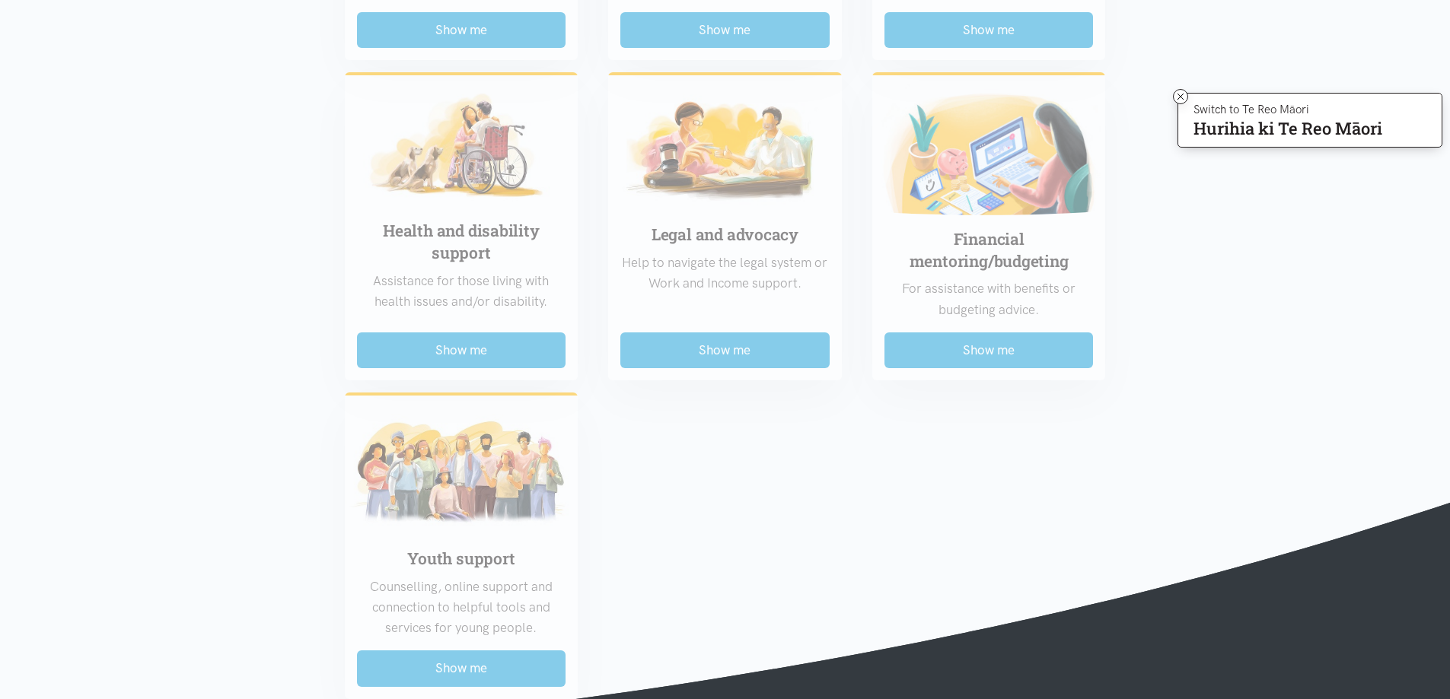
scroll to position [1065, 0]
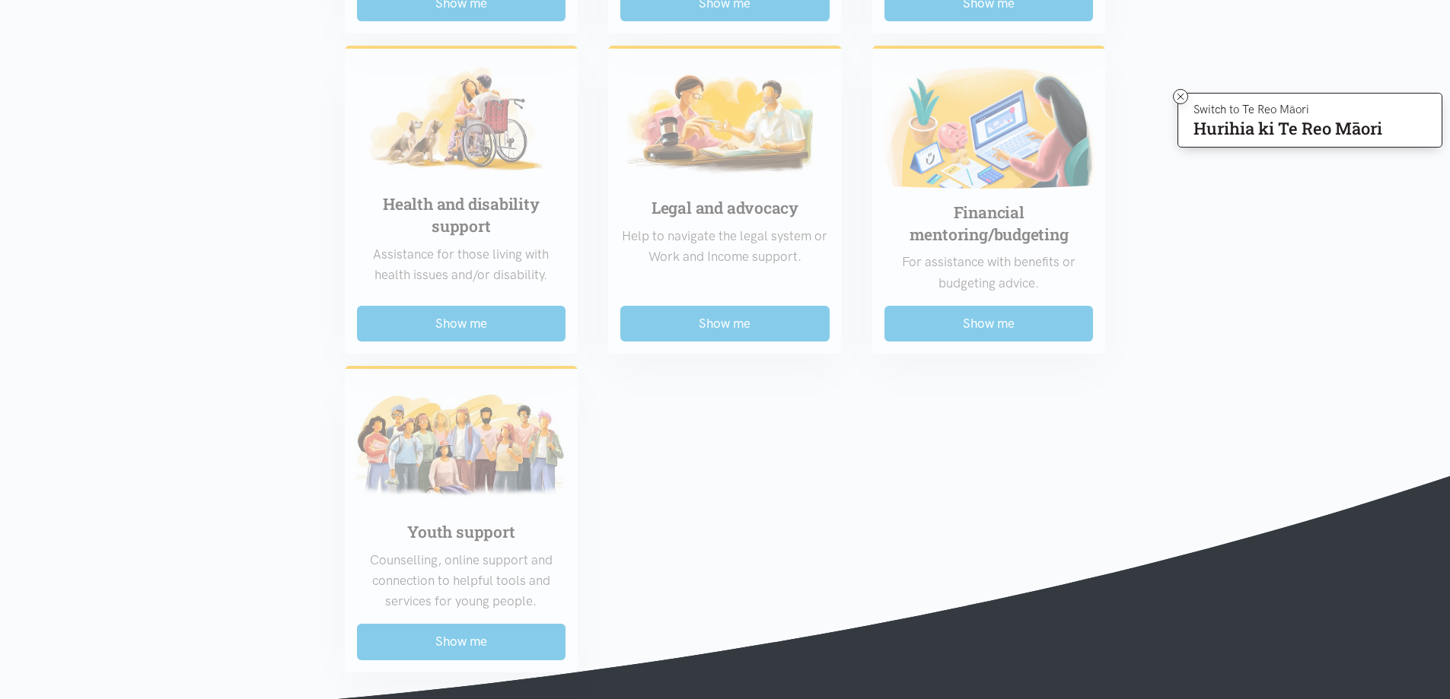
click at [1026, 257] on div "Food support For emergency cases only – will include essential non-perishable f…" at bounding box center [724, 13] width 791 height 1317
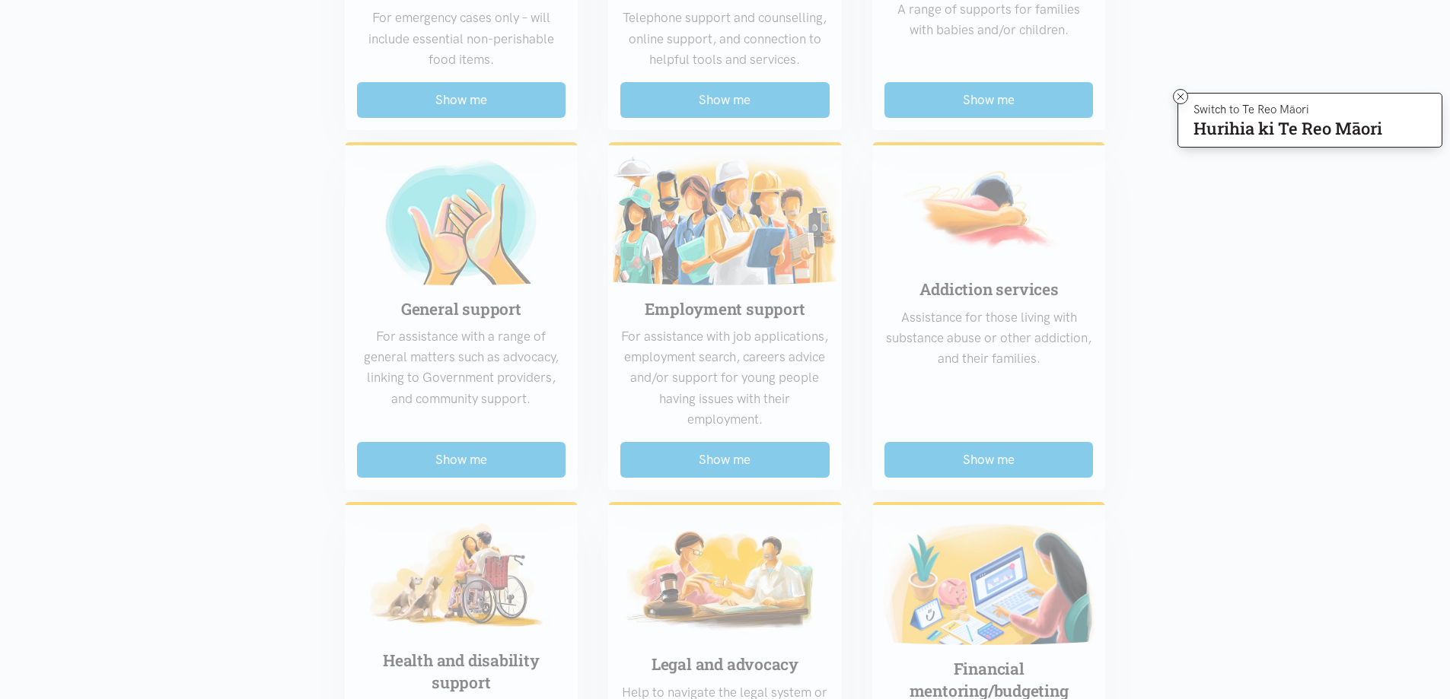
scroll to position [457, 0]
